Goal: Task Accomplishment & Management: Manage account settings

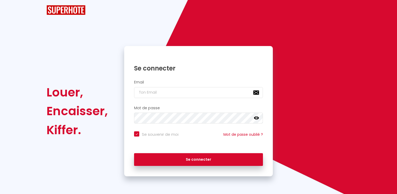
checkbox input "true"
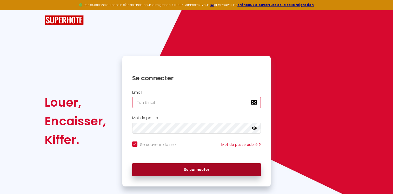
type input "[EMAIL_ADDRESS][DOMAIN_NAME]"
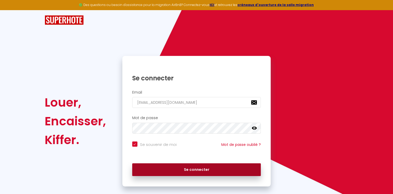
click at [165, 170] on button "Se connecter" at bounding box center [196, 169] width 129 height 13
checkbox input "true"
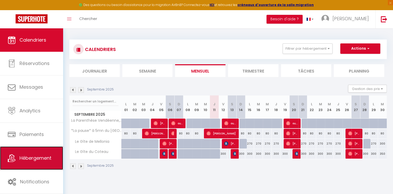
click at [35, 155] on span "Hébergement" at bounding box center [35, 158] width 32 height 6
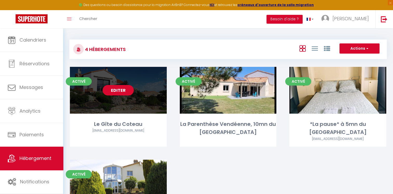
click at [117, 103] on div "Editer" at bounding box center [118, 90] width 97 height 47
select select "3"
select select "2"
select select "1"
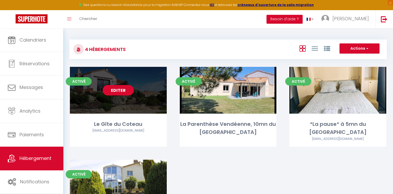
select select
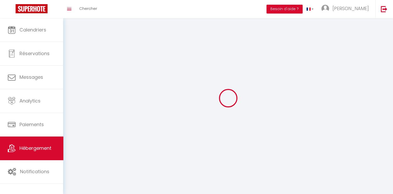
select select
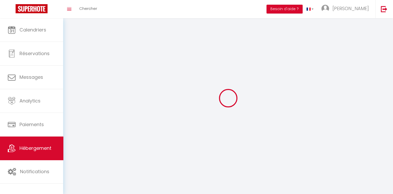
select select
checkbox input "false"
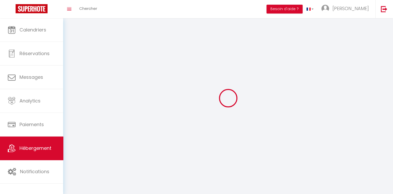
select select
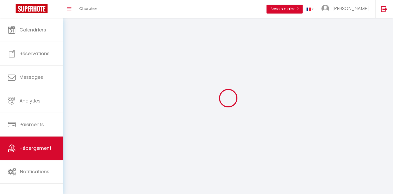
select select
checkbox input "false"
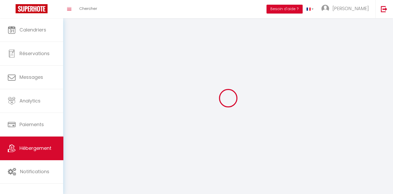
checkbox input "false"
select select
select select "28"
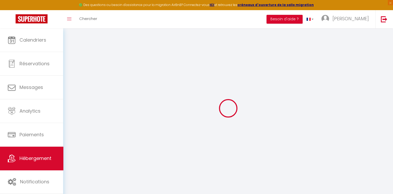
select select
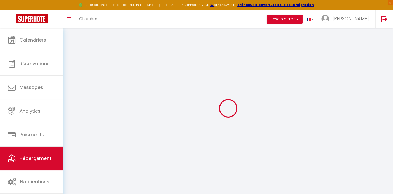
select select
checkbox input "false"
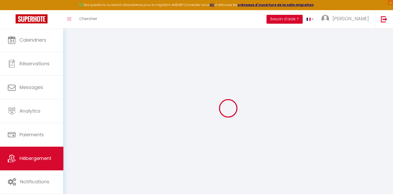
select select
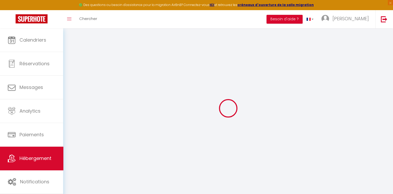
select select
checkbox input "false"
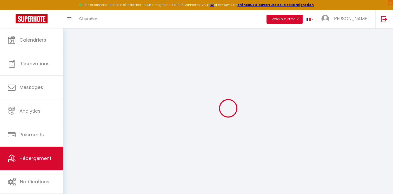
checkbox input "false"
select select
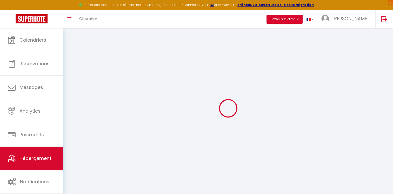
select select
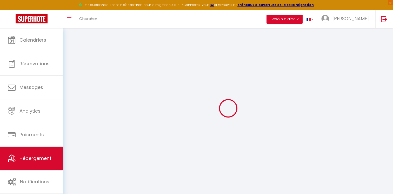
checkbox input "false"
select select
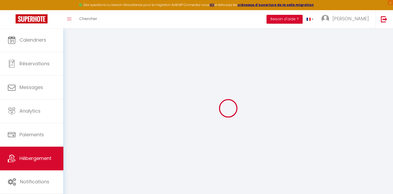
select select
type input "Le Gîte du Coteau"
type input "[PERSON_NAME]"
type input "Géraud"
type input "[STREET_ADDRESS]"
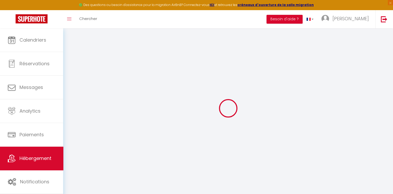
type input "85500"
type input "Saint Paul en Pareds"
select select "houses"
select select "14"
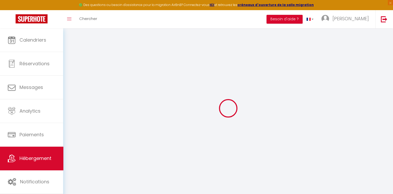
select select "2"
type input "300"
type input "500"
type input "90"
type input "1.54"
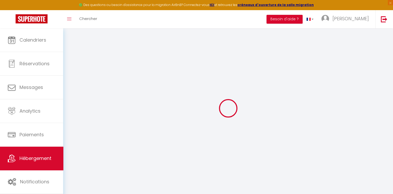
type input "500"
select select
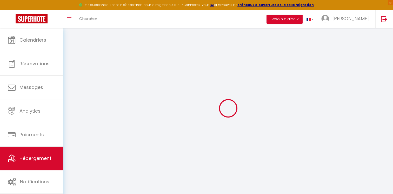
select select
type input "[STREET_ADDRESS]"
type input "85500"
type input "Saint Paul en Pareds"
type input "[EMAIL_ADDRESS][DOMAIN_NAME]"
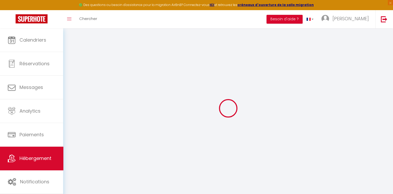
select select
checkbox input "false"
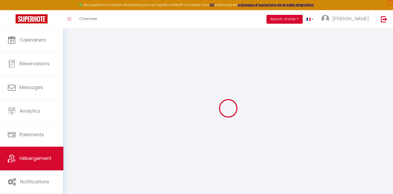
type input "25"
type input "90"
type input "0"
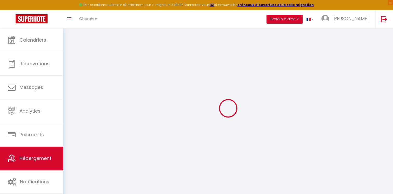
select select
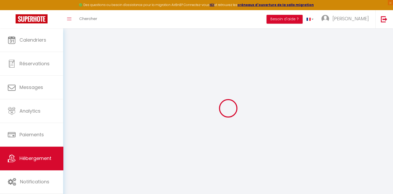
select select
checkbox input "false"
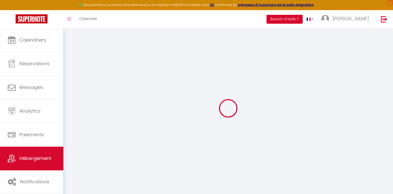
select select
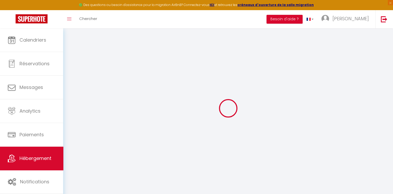
select select
checkbox input "false"
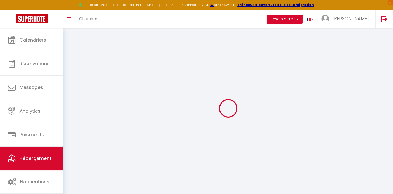
select select
checkbox input "false"
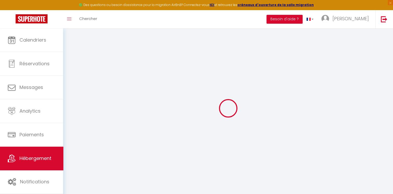
select select "17:00"
select select "23:45"
select select "10:00"
select select "15"
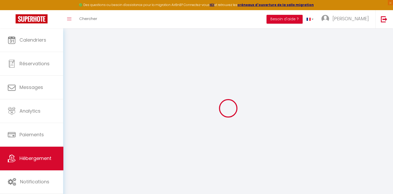
select select
checkbox input "false"
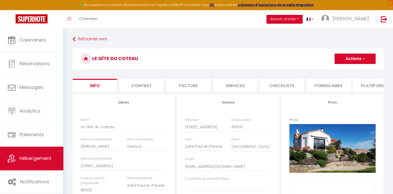
select select
checkbox input "false"
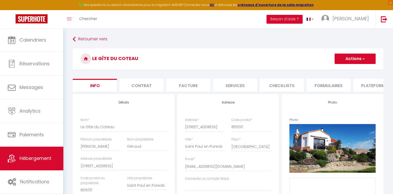
click at [363, 89] on li "Plateformes" at bounding box center [375, 85] width 44 height 13
select select
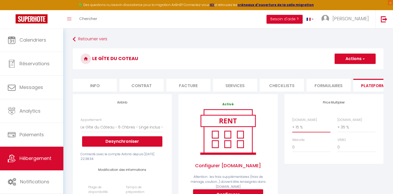
click at [300, 132] on select "0 + 1 % + 2 % + 3 % + 4 % + 5 % + 6 % + 7 % + 8 % + 9 %" at bounding box center [311, 127] width 38 height 10
select select "+ 18 %"
click at [292, 126] on select "0 + 1 % + 2 % + 3 % + 4 % + 5 % + 6 % + 7 % + 8 % + 9 %" at bounding box center [311, 127] width 38 height 10
select select
click at [353, 55] on button "Actions" at bounding box center [355, 59] width 41 height 10
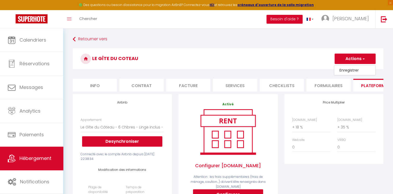
click at [342, 69] on link "Enregistrer" at bounding box center [354, 70] width 41 height 7
select select "365"
select select "EUR"
select select
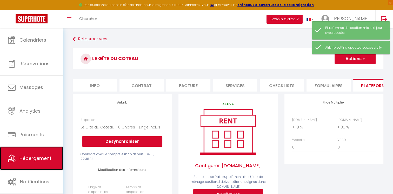
click at [30, 164] on link "Hébergement" at bounding box center [31, 158] width 63 height 23
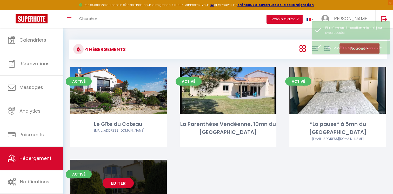
click at [125, 178] on link "Editer" at bounding box center [118, 183] width 31 height 10
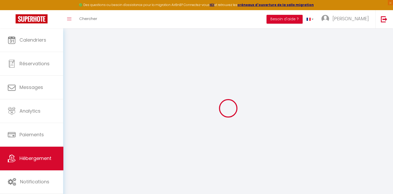
select select
checkbox input "false"
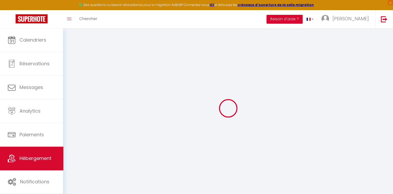
checkbox input "false"
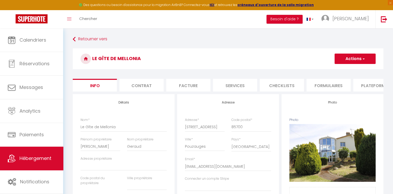
click at [362, 89] on li "Plateformes" at bounding box center [375, 85] width 44 height 13
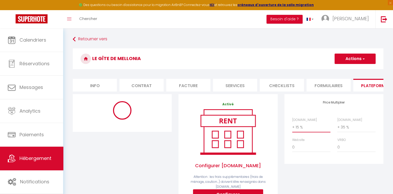
click at [298, 132] on select "0 + 1 % + 2 % + 3 % + 4 % + 5 % + 6 % + 7 % + 8 % + 9 %" at bounding box center [311, 127] width 38 height 10
select select "365"
select select "EUR"
select select
select select "6620-1276932231179161639"
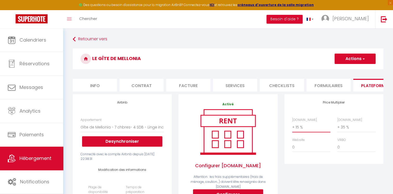
select select "+ 18 %"
click at [292, 126] on select "0 + 1 % + 2 % + 3 % + 4 % + 5 % + 6 % + 7 % + 8 % + 9 %" at bounding box center [311, 127] width 38 height 10
select select
click at [351, 60] on button "Actions" at bounding box center [355, 59] width 41 height 10
click at [346, 68] on link "Enregistrer" at bounding box center [354, 70] width 41 height 7
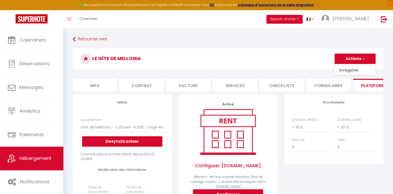
select select "365"
select select "EUR"
select select
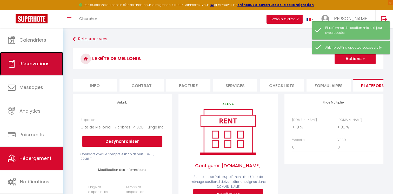
click at [36, 63] on span "Réservations" at bounding box center [34, 63] width 30 height 6
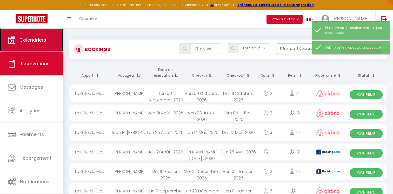
click at [53, 37] on link "Calendriers" at bounding box center [31, 39] width 63 height 23
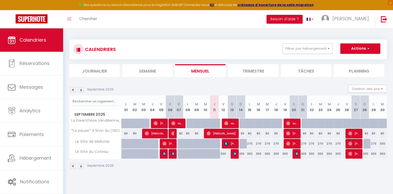
click at [81, 89] on img at bounding box center [81, 90] width 6 height 6
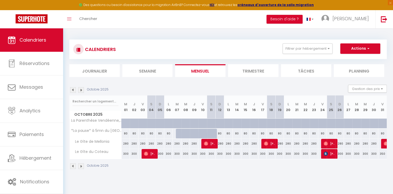
click at [81, 89] on img at bounding box center [81, 90] width 6 height 6
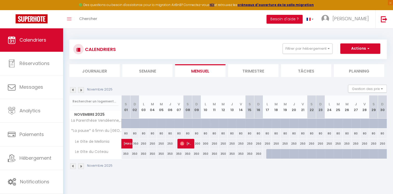
click at [125, 154] on div "350" at bounding box center [126, 154] width 9 height 10
type input "350"
type input "[DATE]"
type input "Dim 02 Novembre 2025"
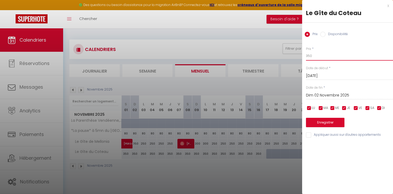
click at [312, 55] on input "350" at bounding box center [349, 55] width 87 height 9
type input "3"
type input "320"
click at [328, 95] on input "Dim 02 Novembre 2025" at bounding box center [349, 95] width 87 height 7
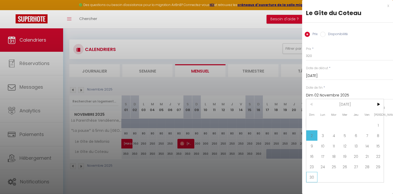
click at [313, 176] on span "30" at bounding box center [311, 177] width 11 height 10
type input "Dim 30 Novembre 2025"
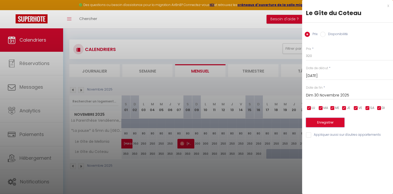
click at [339, 125] on button "Enregistrer" at bounding box center [325, 122] width 38 height 9
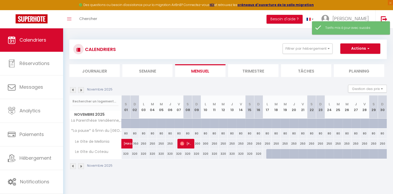
click at [80, 90] on img at bounding box center [81, 90] width 6 height 6
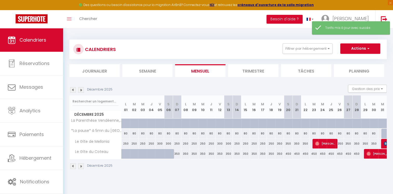
click at [71, 91] on img at bounding box center [73, 90] width 6 height 6
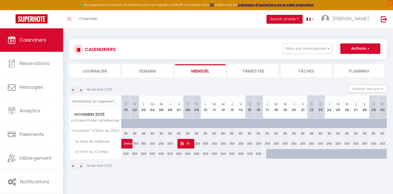
click at [81, 91] on img at bounding box center [81, 90] width 6 height 6
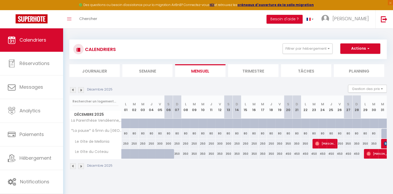
click at [178, 153] on div "350" at bounding box center [177, 154] width 9 height 10
type input "350"
type input "[DATE]"
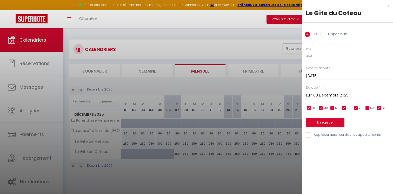
click at [329, 93] on input "Lun 08 Décembre 2025" at bounding box center [349, 95] width 87 height 7
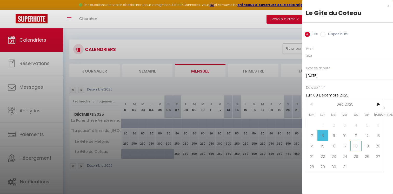
click at [356, 146] on span "18" at bounding box center [356, 146] width 11 height 10
type input "Jeu 18 Décembre 2025"
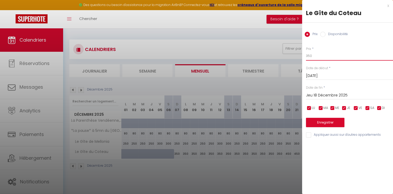
click at [316, 56] on input "350" at bounding box center [349, 55] width 87 height 9
type input "3"
type input "320"
click at [333, 120] on button "Enregistrer" at bounding box center [325, 122] width 38 height 9
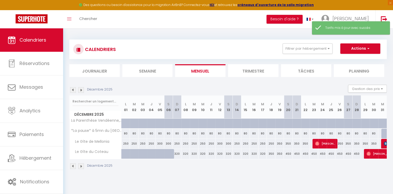
click at [81, 90] on img at bounding box center [81, 90] width 6 height 6
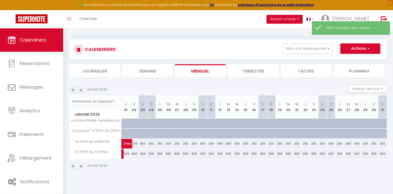
click at [81, 90] on img at bounding box center [81, 90] width 6 height 6
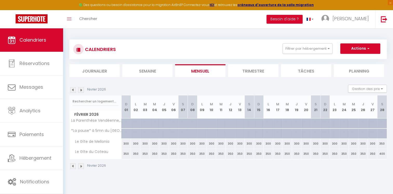
click at [81, 90] on img at bounding box center [81, 90] width 6 height 6
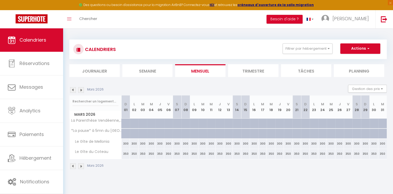
click at [81, 90] on img at bounding box center [81, 90] width 6 height 6
